Goal: Find specific page/section: Find specific page/section

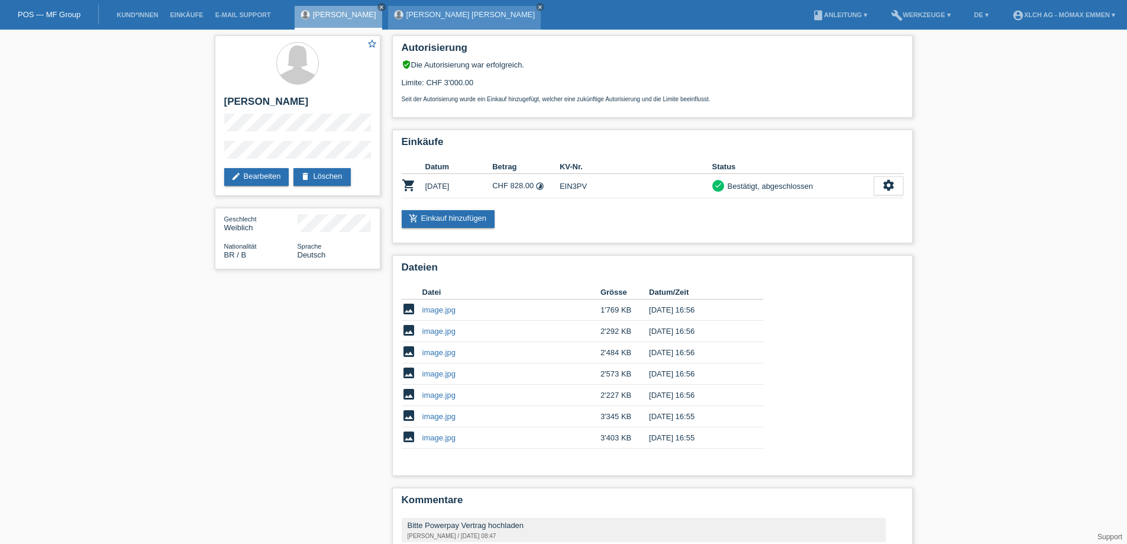
click at [463, 18] on link "[PERSON_NAME] [PERSON_NAME]" at bounding box center [471, 14] width 128 height 9
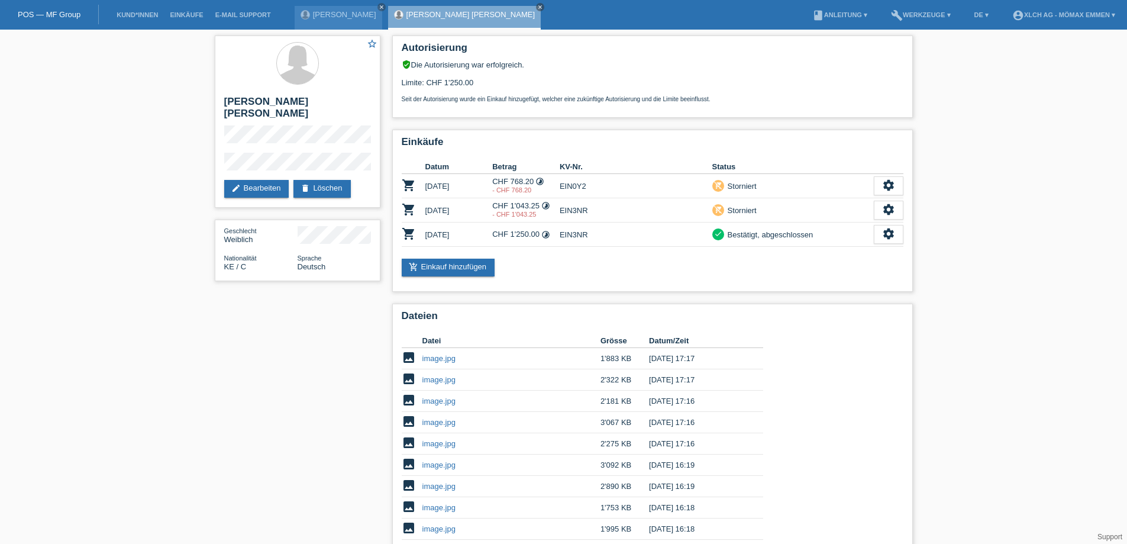
click at [344, 16] on link "[PERSON_NAME]" at bounding box center [344, 14] width 63 height 9
